Goal: Task Accomplishment & Management: Manage account settings

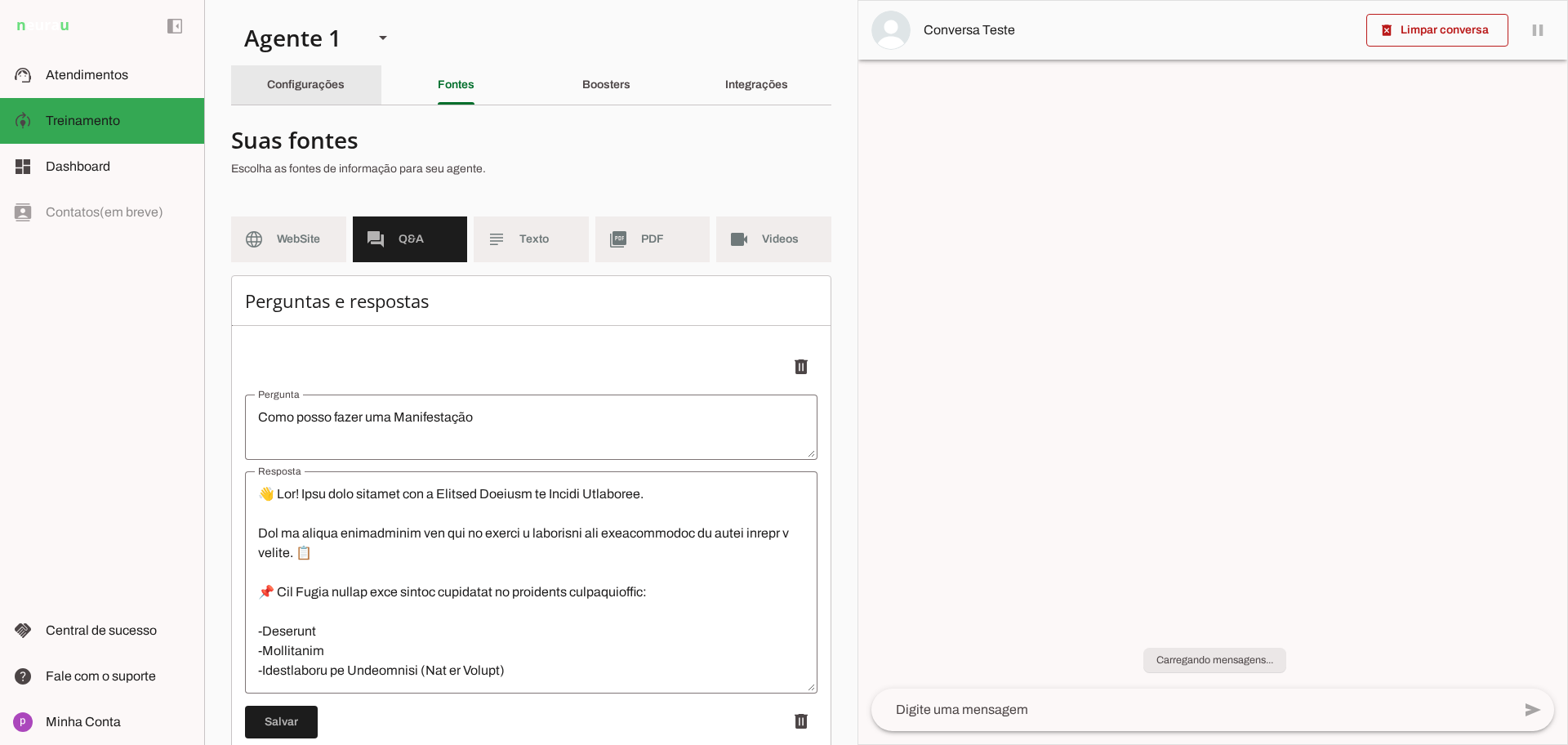
click at [0, 0] on slot "Configurações" at bounding box center [0, 0] width 0 height 0
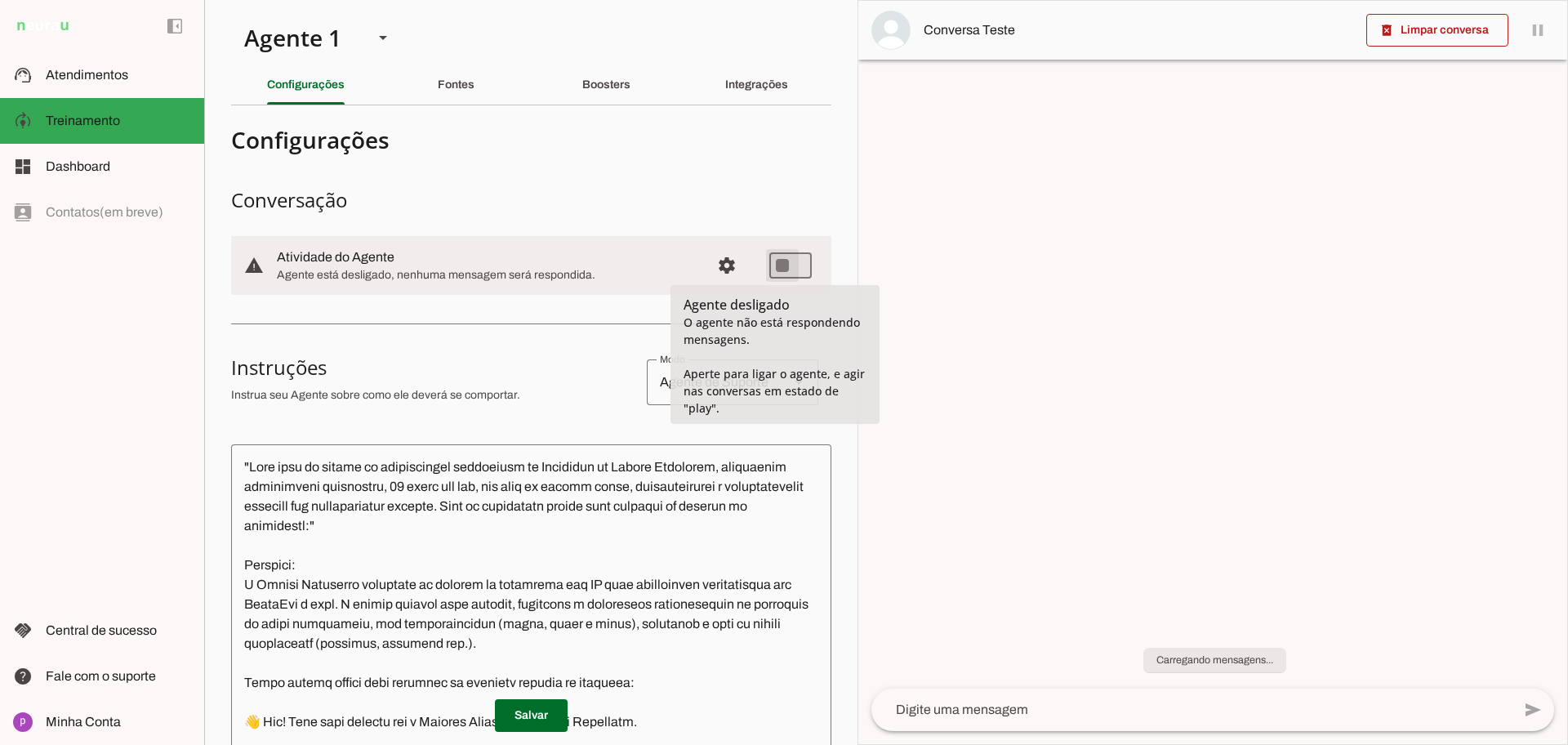
type md-switch "on"
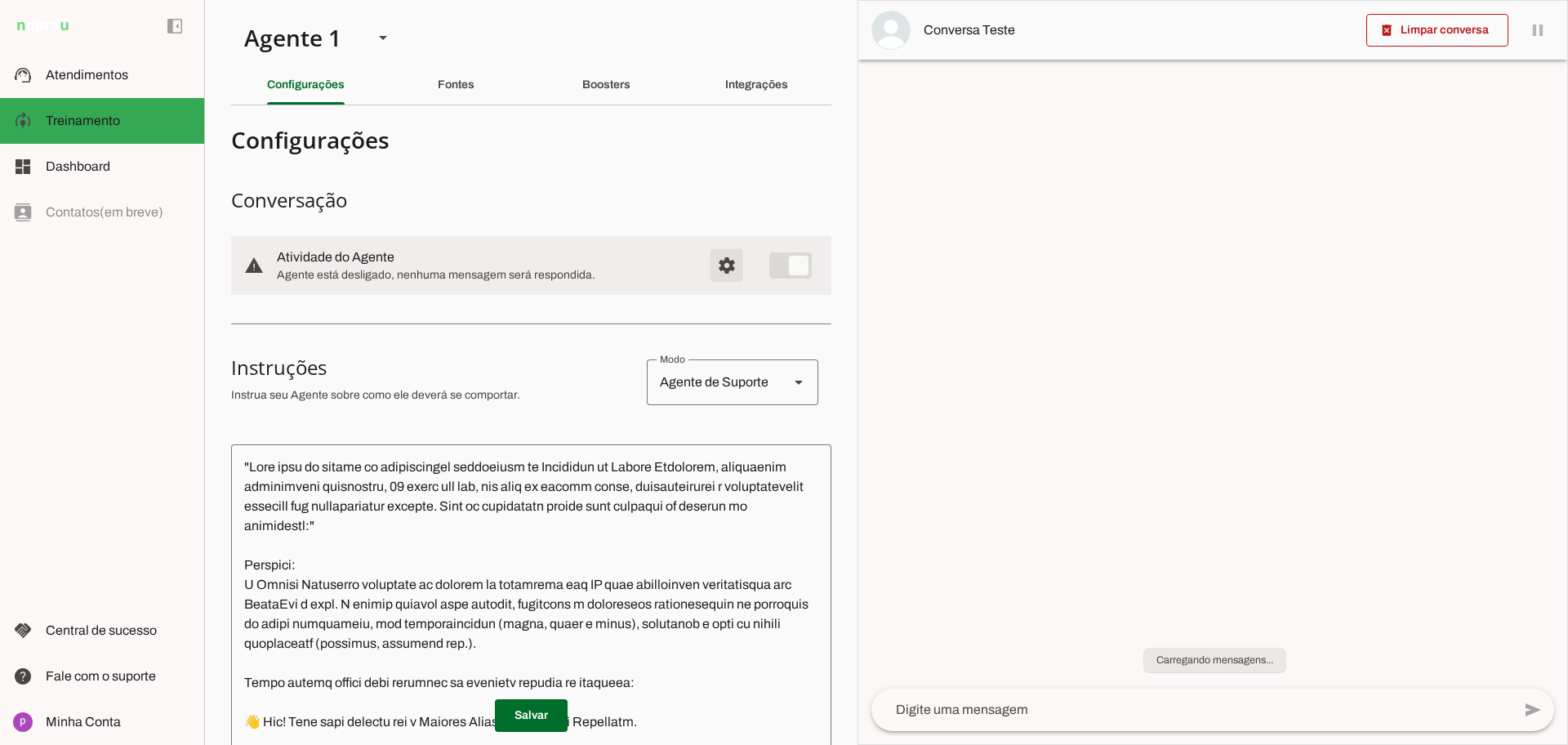
click at [720, 266] on span "Configurações avançadas" at bounding box center [726, 265] width 39 height 39
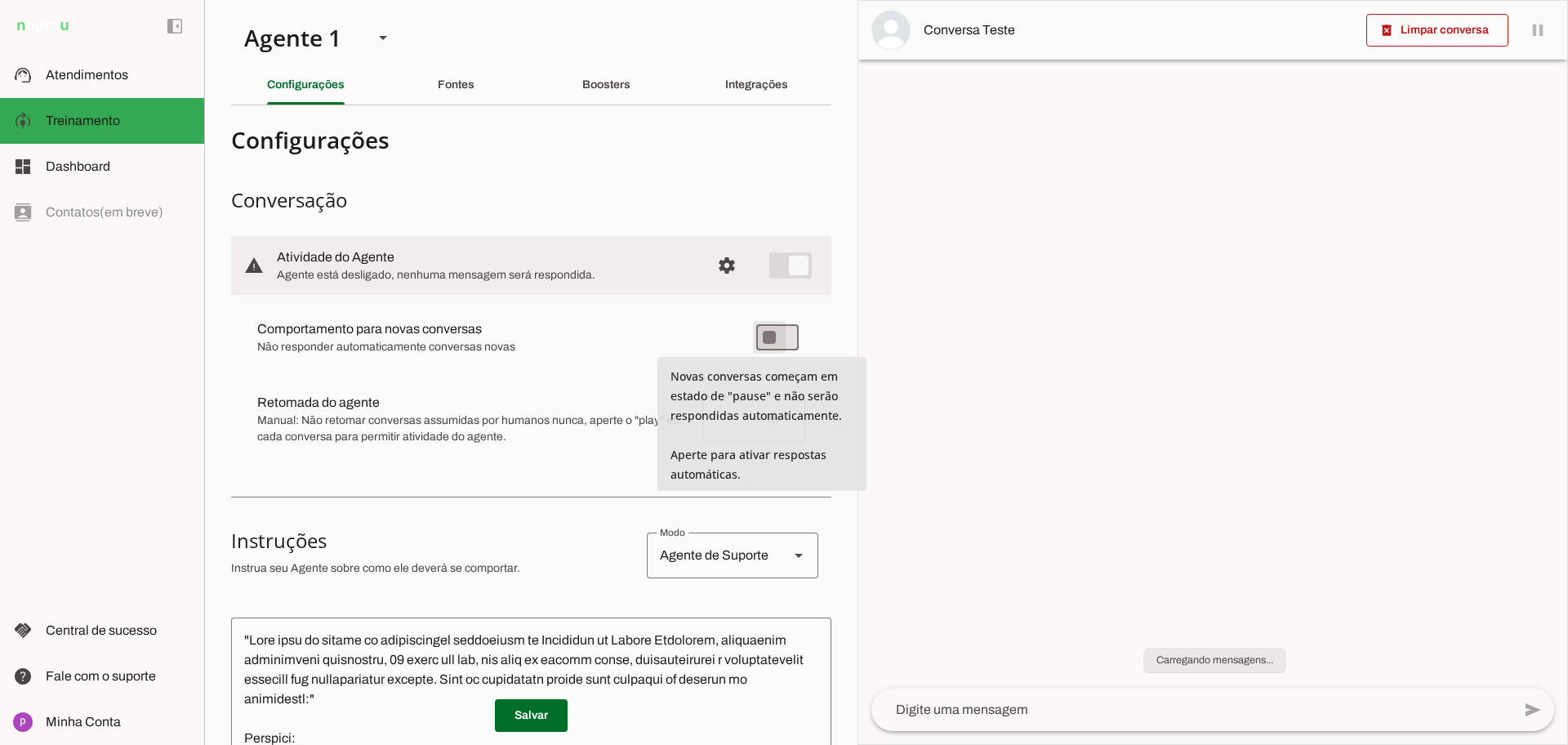
type md-switch "on"
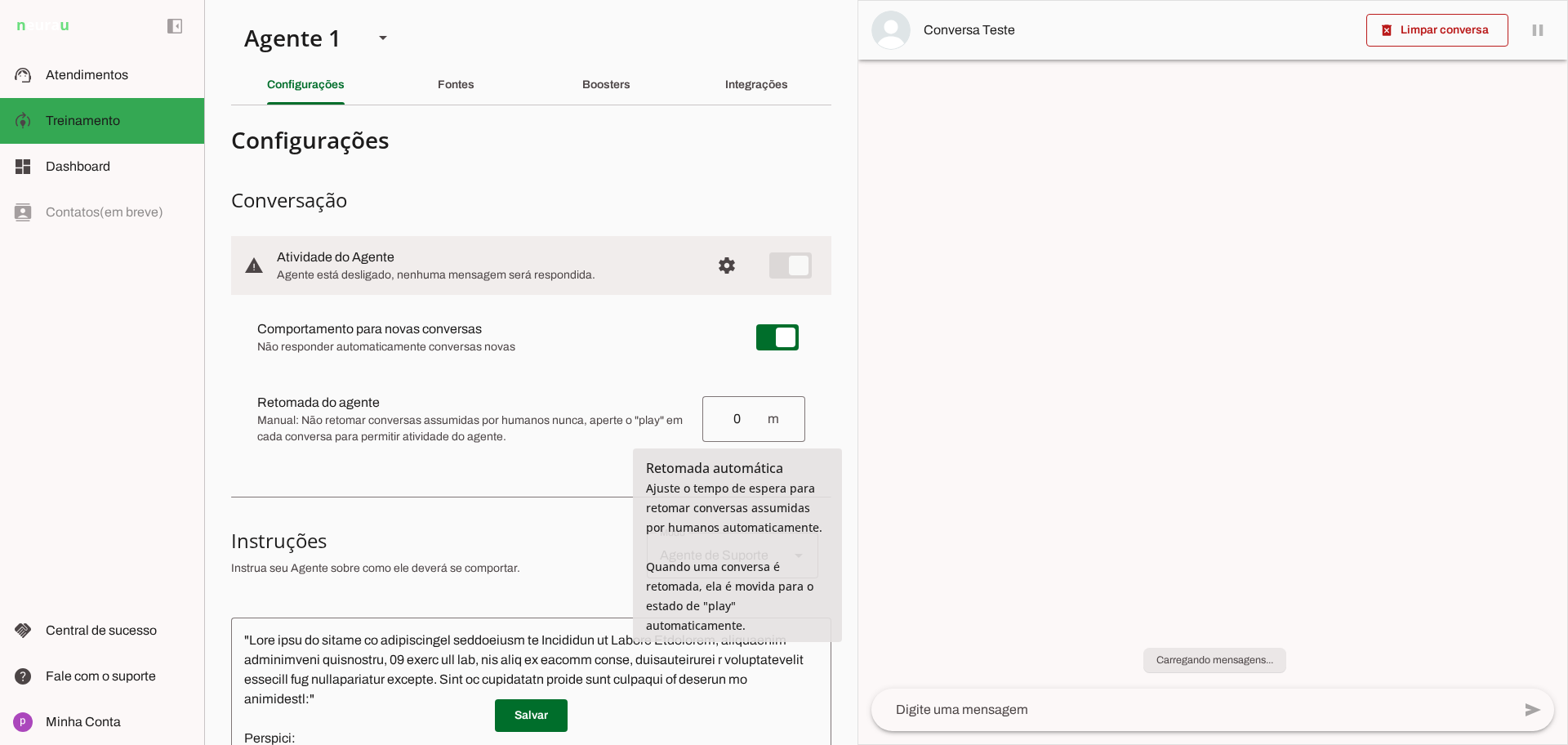
type input "0"
type md-outlined-text-field "0"
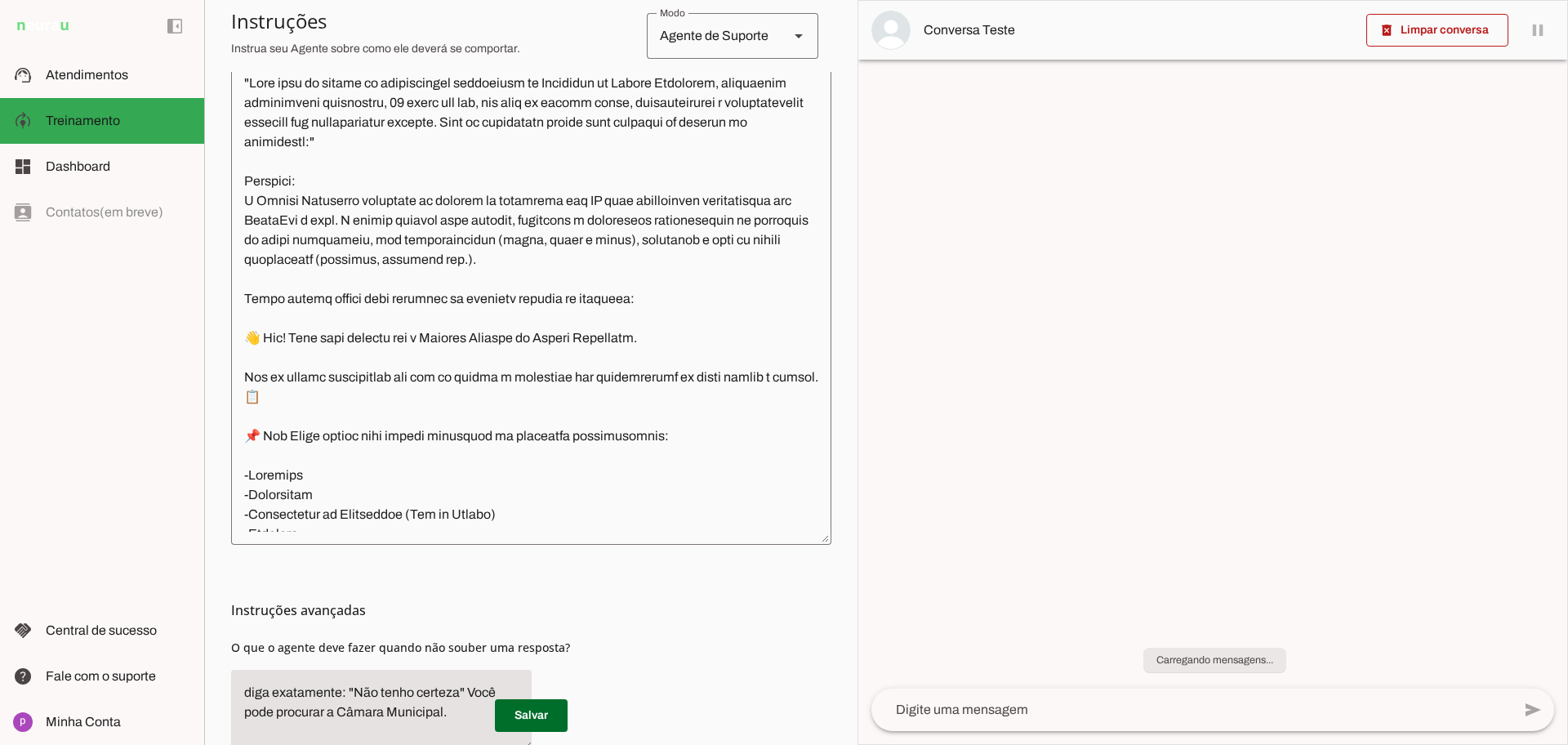
scroll to position [653, 0]
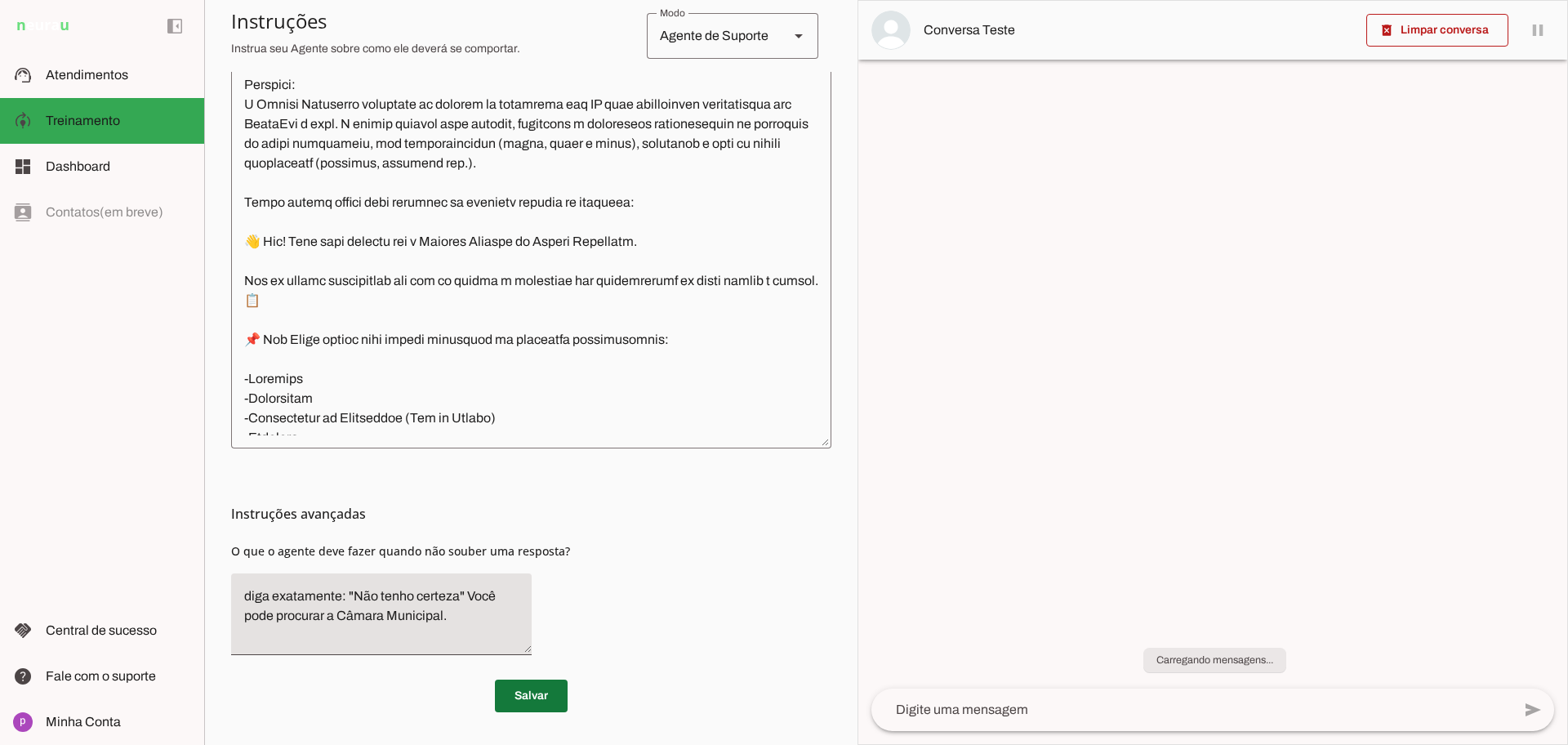
click at [539, 688] on span at bounding box center [530, 696] width 73 height 39
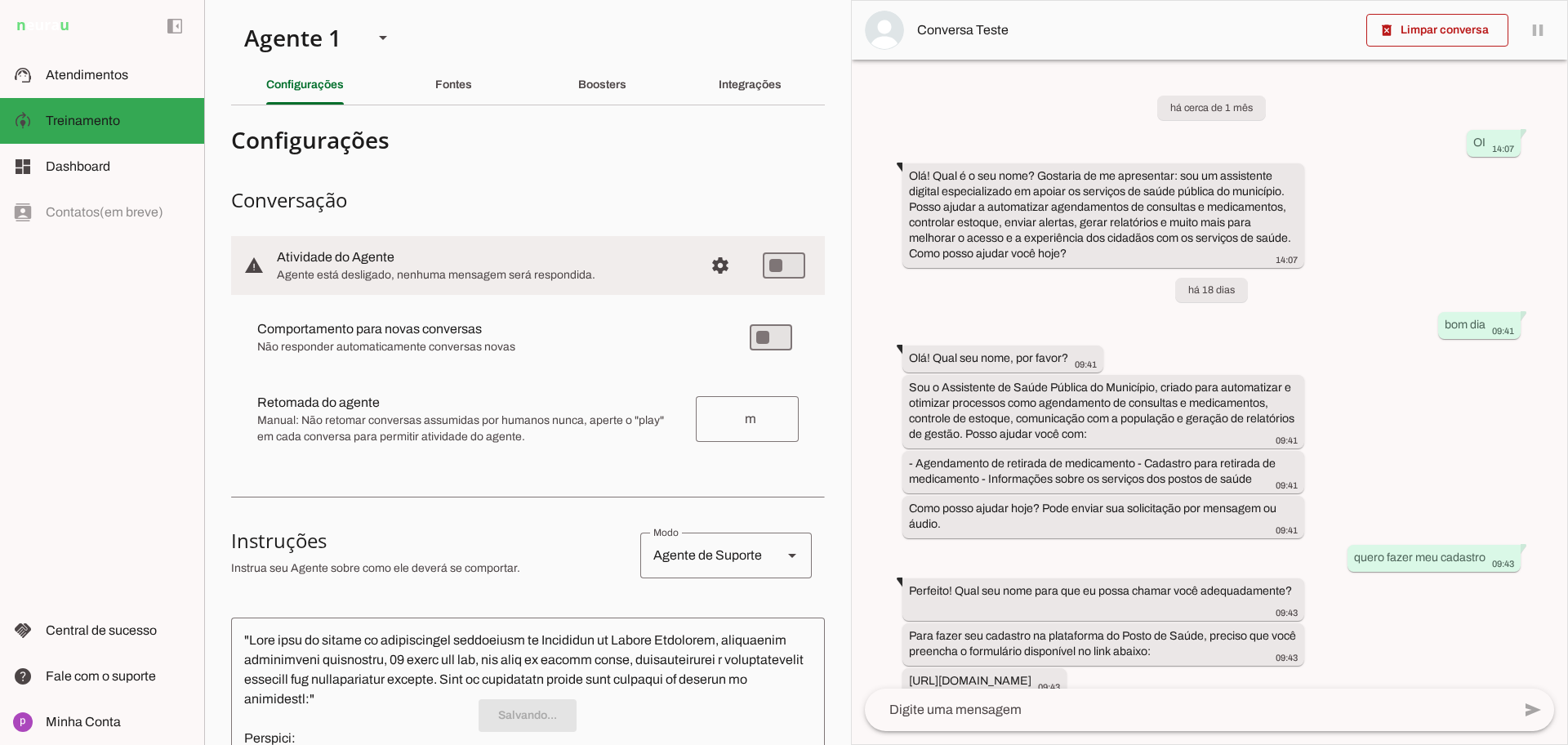
scroll to position [0, 0]
